Goal: Task Accomplishment & Management: Complete application form

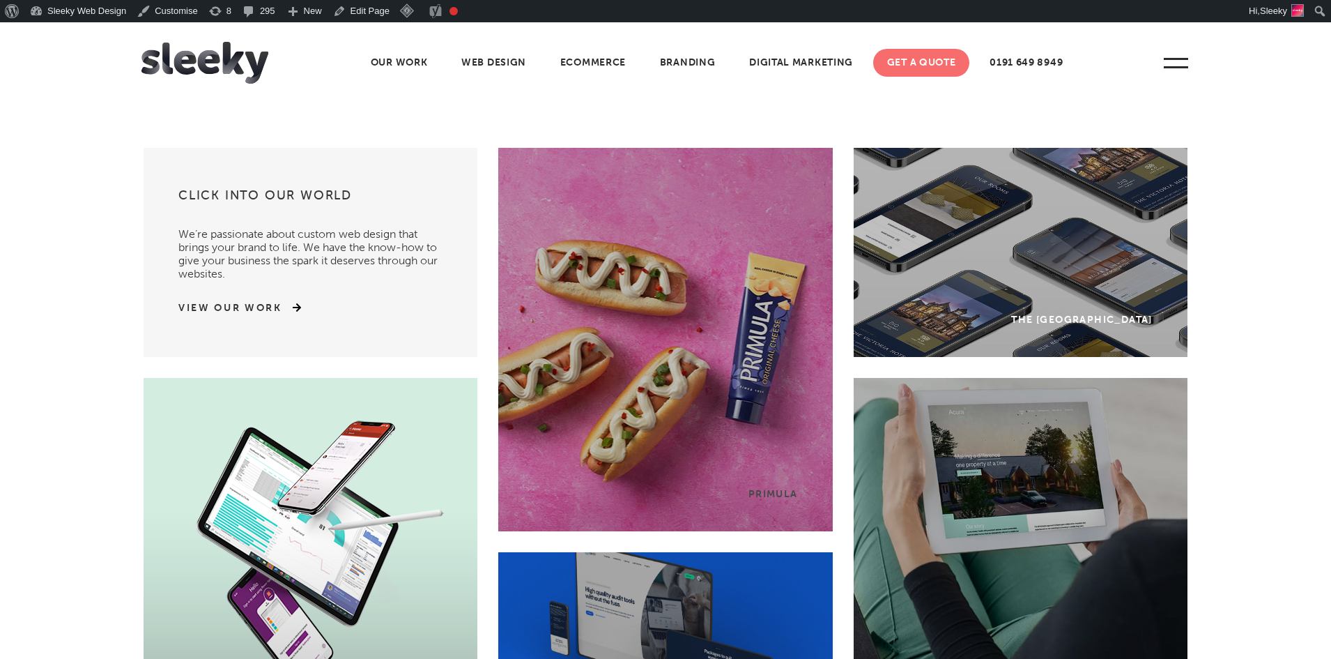
click at [921, 67] on link "Get A Quote" at bounding box center [921, 63] width 97 height 28
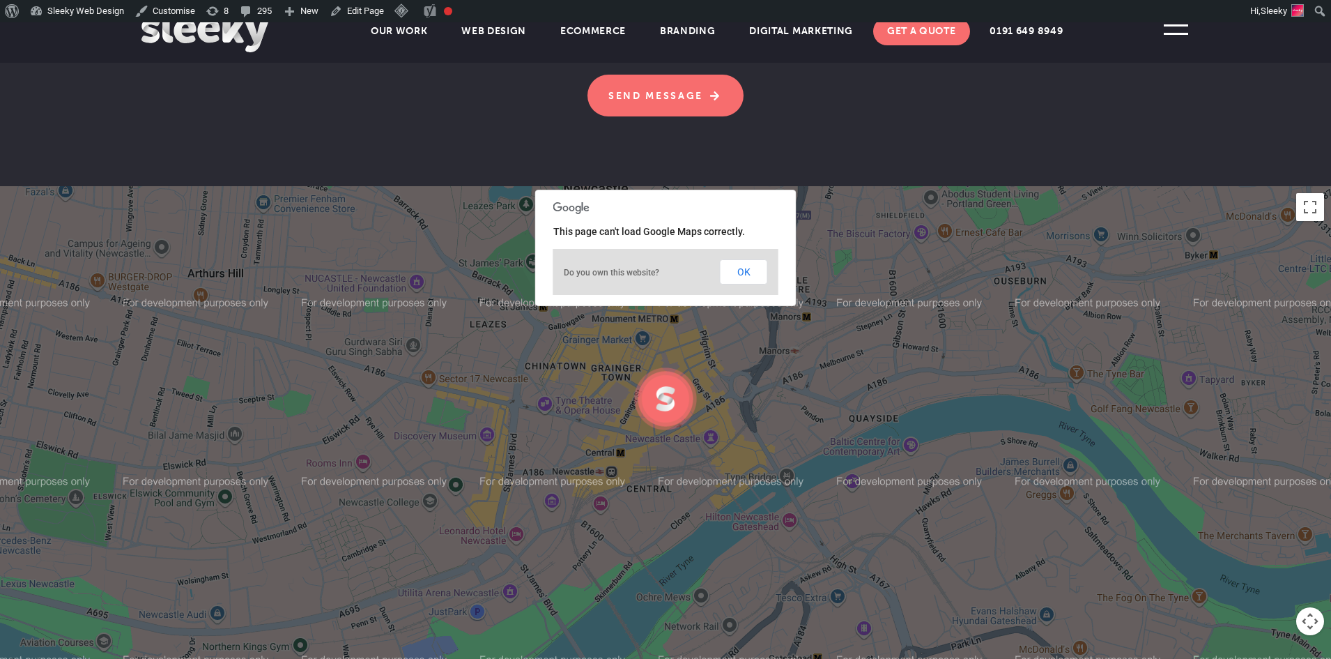
scroll to position [1250, 0]
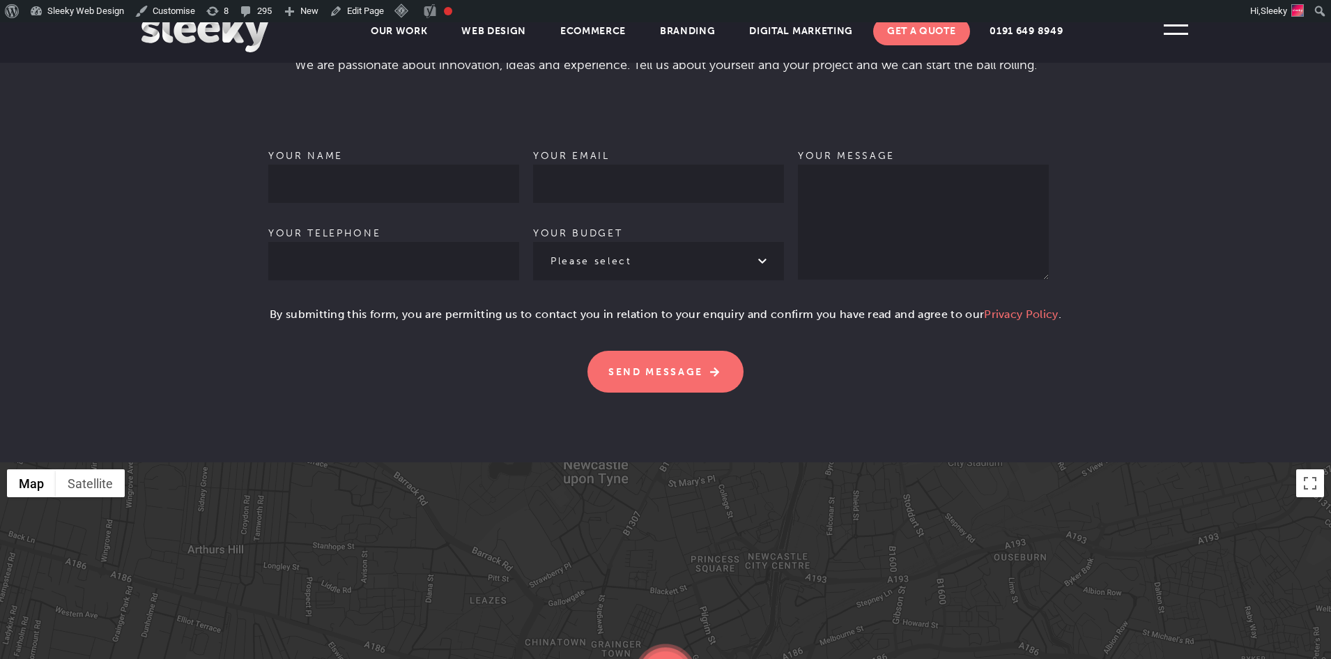
scroll to position [944, 0]
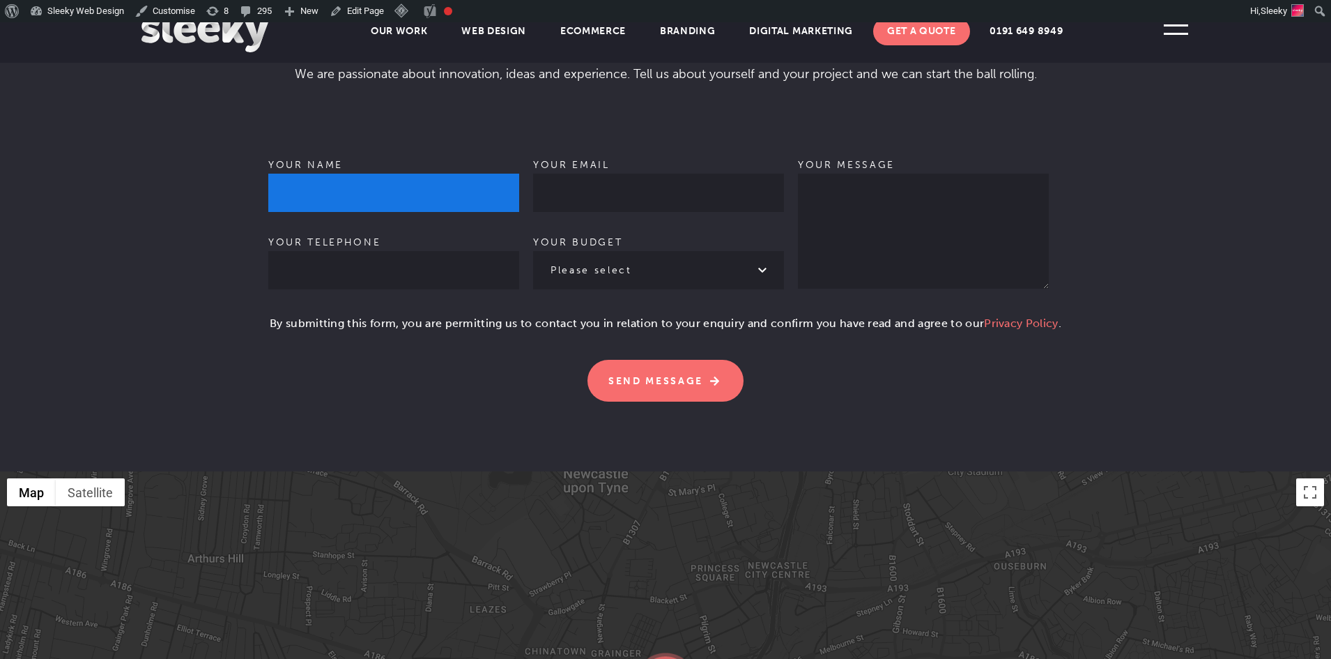
click at [354, 197] on input "Your name" at bounding box center [393, 193] width 251 height 38
type input "David Chapman"
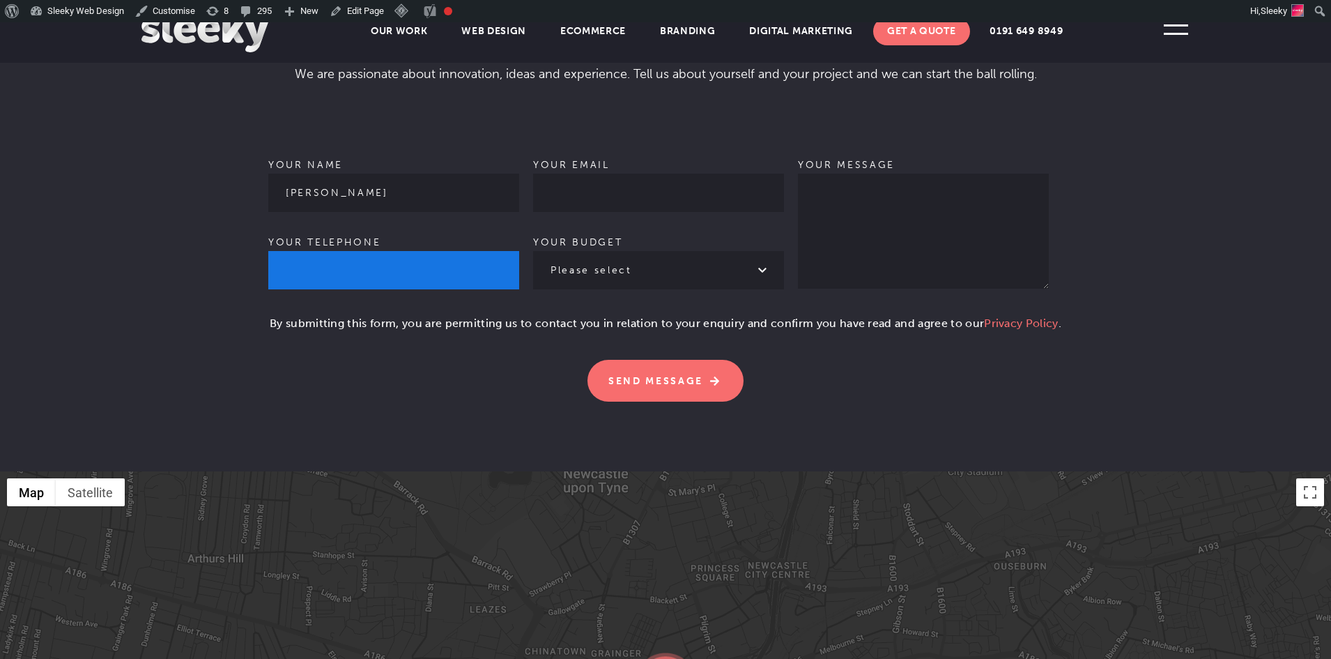
type input "07921146559"
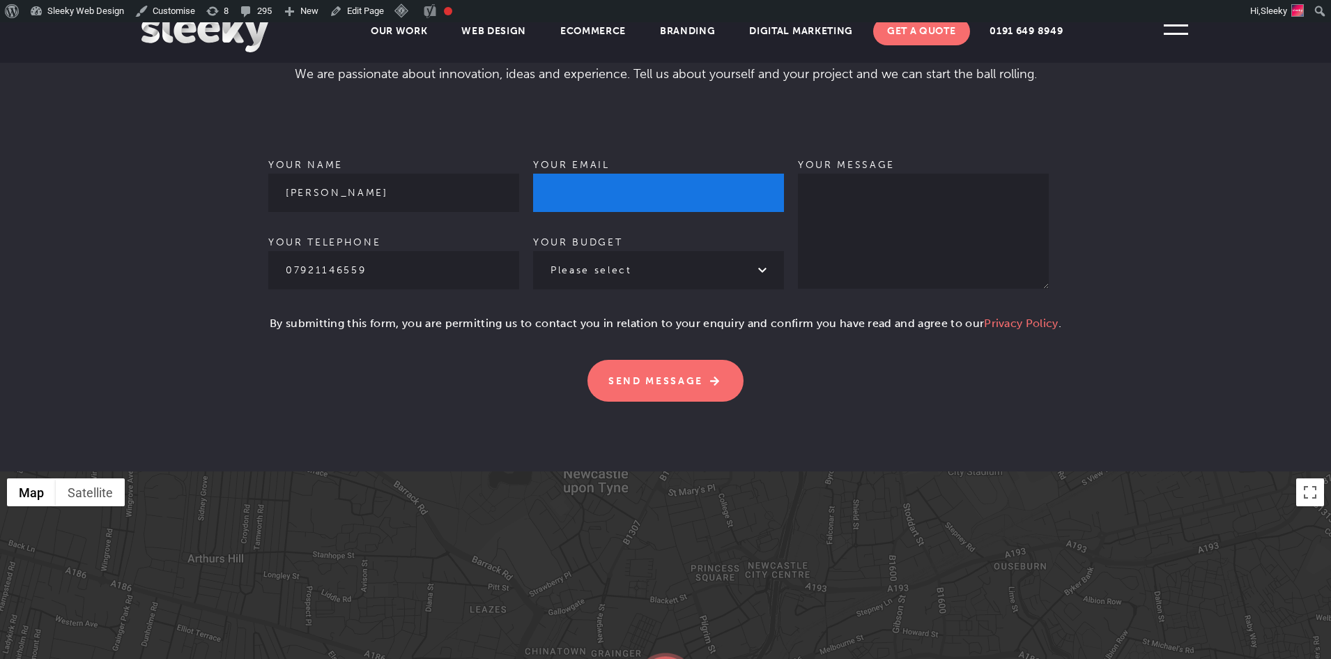
type input "david@sleeky.co.uk"
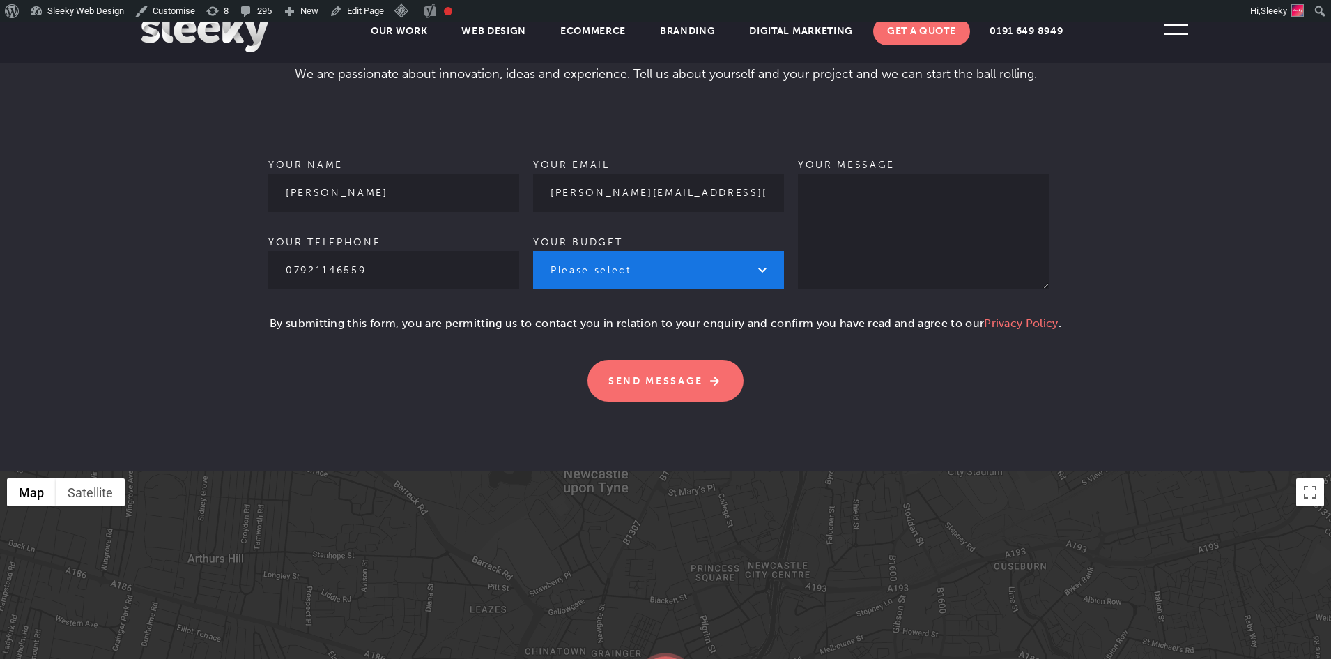
click at [598, 262] on select "Please select £1k - £2k £2k - £3k £3k - £4k £4k - £5k £5k - £10k More than £10k" at bounding box center [658, 270] width 251 height 38
select select "£1k - £2k"
click at [533, 251] on select "Please select £1k - £2k £2k - £3k £3k - £4k £4k - £5k £5k - £10k More than £10k" at bounding box center [658, 270] width 251 height 38
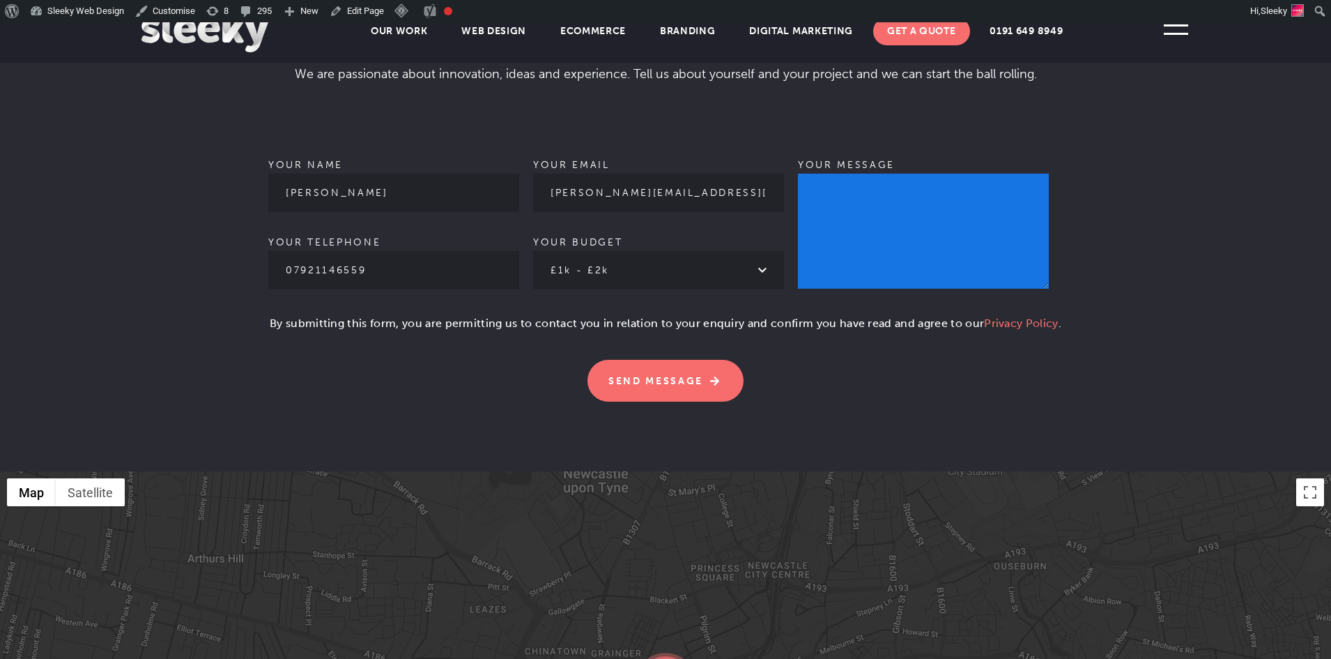
click at [849, 252] on textarea "Your message" at bounding box center [923, 231] width 251 height 115
type textarea "Test"
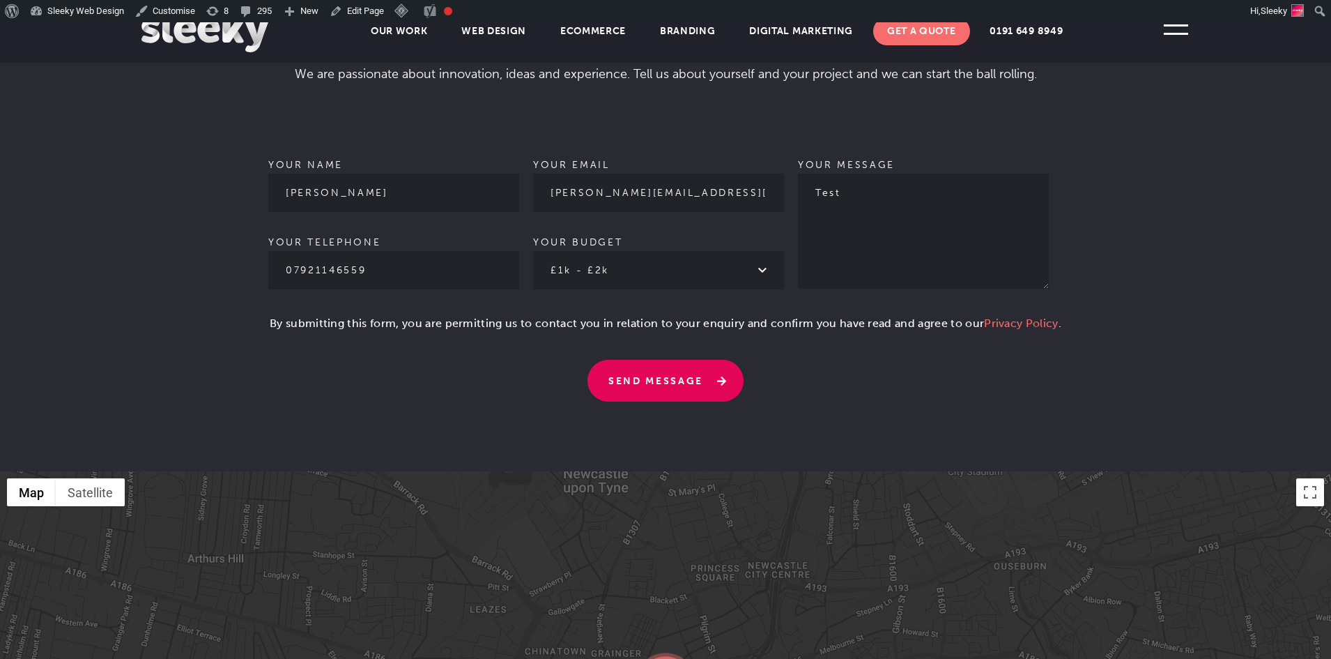
click at [666, 385] on input "Send Message" at bounding box center [666, 381] width 156 height 42
